Goal: Information Seeking & Learning: Learn about a topic

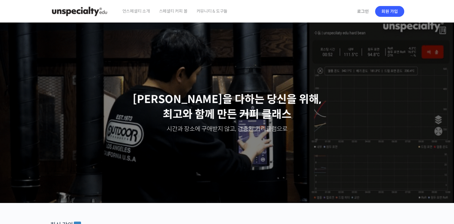
click at [143, 12] on span "언스페셜티 소개" at bounding box center [137, 11] width 28 height 23
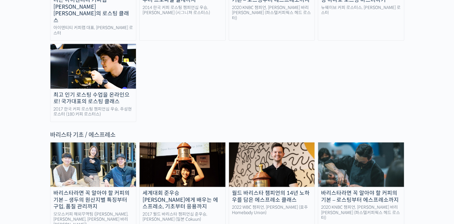
scroll to position [751, 0]
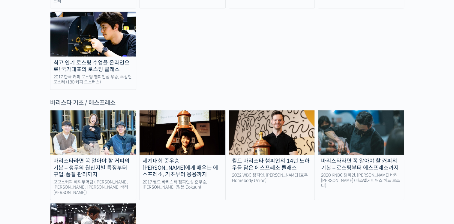
click at [120, 158] on div "바리스타라면 꼭 알아야 할 커피의 기본 – 생두의 원산지별 특징부터 구입, 품질 관리까지" at bounding box center [93, 168] width 86 height 20
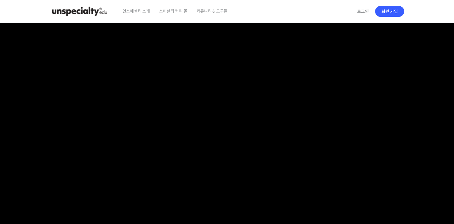
click at [252, 7] on div "언스페셜티 소개 스페셜티 커피 몰 커뮤니티 & 도구들" at bounding box center [236, 11] width 236 height 23
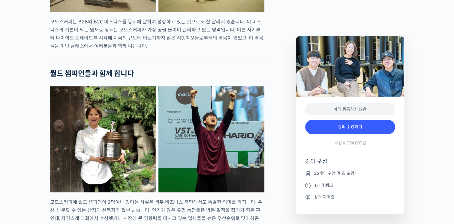
scroll to position [721, 0]
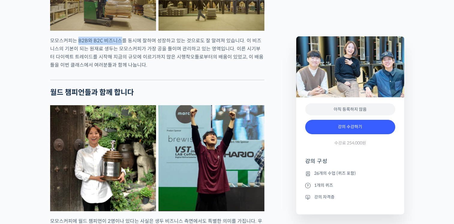
drag, startPoint x: 77, startPoint y: 62, endPoint x: 122, endPoint y: 61, distance: 44.5
click at [122, 61] on p "모모스커피는 B2B와 B2C 비즈니스를 동시에 잘하며 성장하고 있는 것으로도 잘 알려져 있습니다. 이 비즈니스의 기본이 되는 원재료 생두는 모…" at bounding box center [157, 53] width 214 height 32
drag, startPoint x: 122, startPoint y: 61, endPoint x: 111, endPoint y: 61, distance: 11.1
copy p "B2B와 B2C 비즈니스"
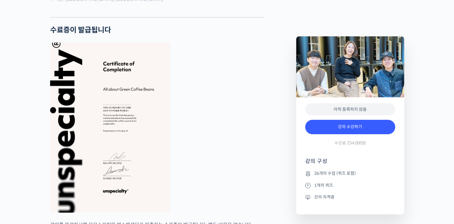
scroll to position [2343, 0]
